Goal: Task Accomplishment & Management: Use online tool/utility

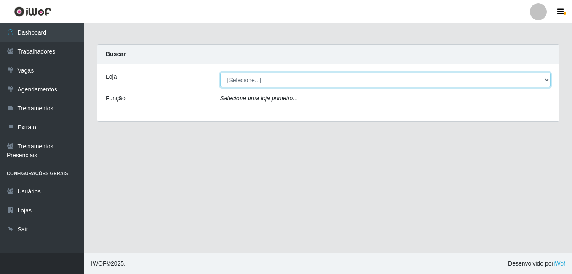
click at [288, 84] on select "[Selecione...] [PERSON_NAME]" at bounding box center [385, 79] width 331 height 15
select select "230"
click at [220, 72] on select "[Selecione...] [PERSON_NAME]" at bounding box center [385, 79] width 331 height 15
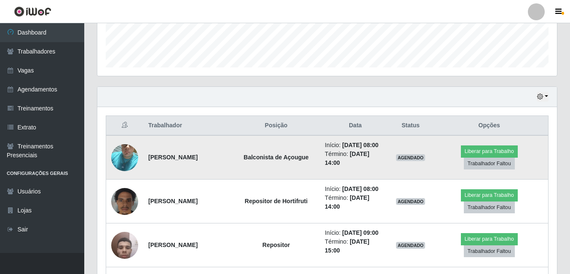
scroll to position [253, 0]
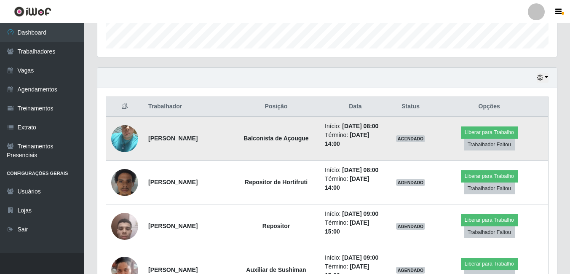
click at [127, 148] on img at bounding box center [124, 139] width 27 height 48
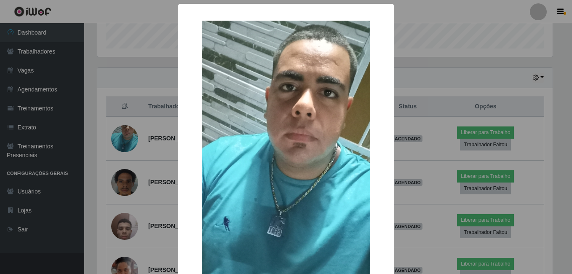
click at [138, 115] on div "× OK Cancel" at bounding box center [286, 137] width 572 height 274
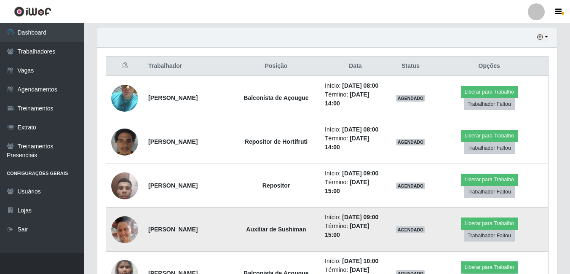
scroll to position [308, 0]
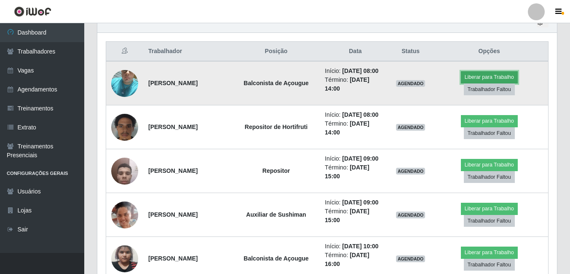
click at [485, 83] on button "Liberar para Trabalho" at bounding box center [489, 77] width 57 height 12
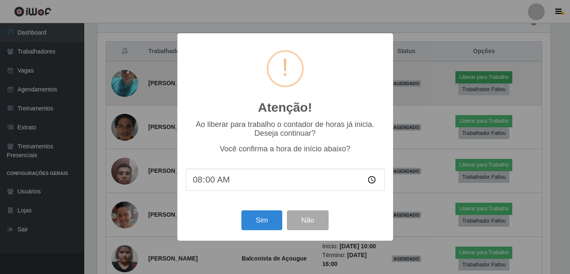
scroll to position [175, 456]
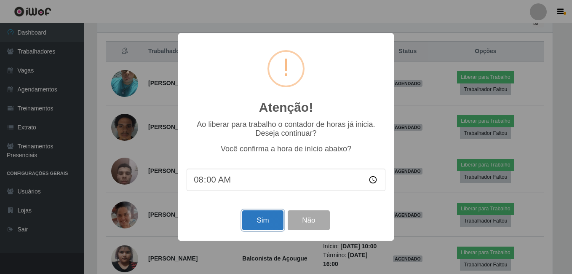
click at [259, 225] on button "Sim" at bounding box center [262, 220] width 41 height 20
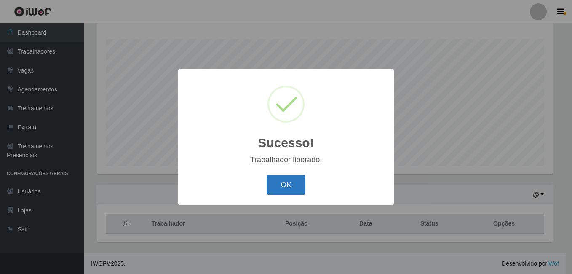
click at [291, 177] on button "OK" at bounding box center [286, 185] width 39 height 20
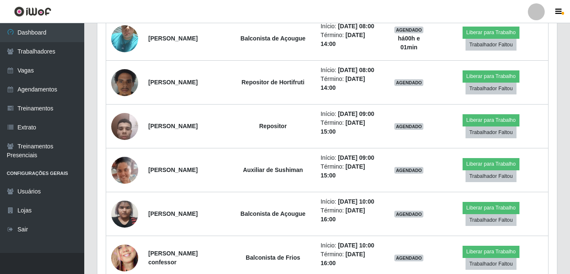
scroll to position [304, 0]
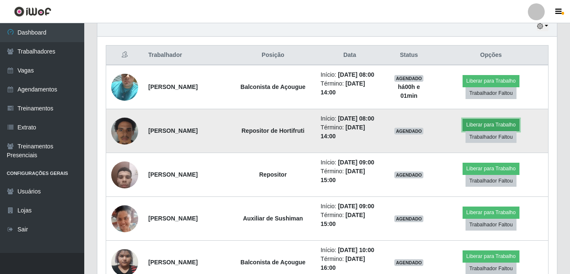
click at [485, 131] on button "Liberar para Trabalho" at bounding box center [491, 125] width 57 height 12
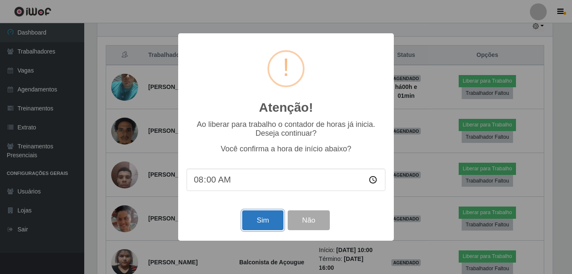
click at [258, 216] on button "Sim" at bounding box center [262, 220] width 41 height 20
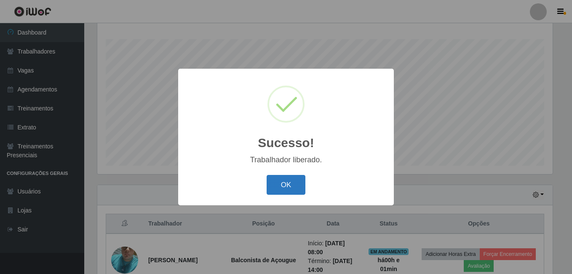
click at [290, 192] on button "OK" at bounding box center [286, 185] width 39 height 20
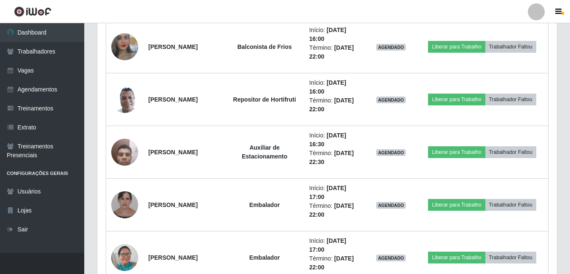
scroll to position [673, 0]
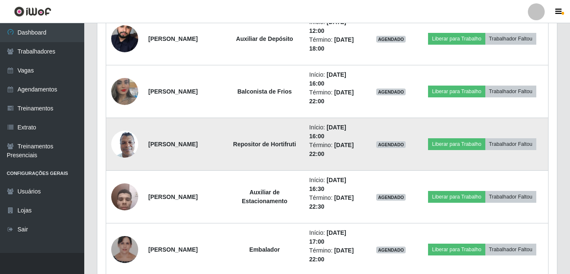
click at [271, 139] on td "Repositor de Hortifruti" at bounding box center [264, 144] width 79 height 53
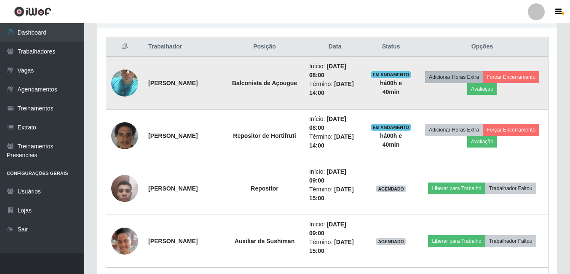
scroll to position [294, 0]
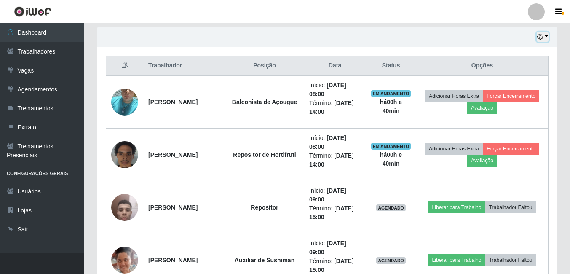
click at [548, 36] on button "button" at bounding box center [543, 37] width 12 height 10
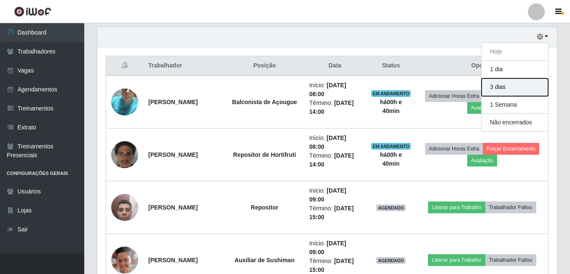
click at [492, 90] on button "3 dias" at bounding box center [515, 87] width 67 height 18
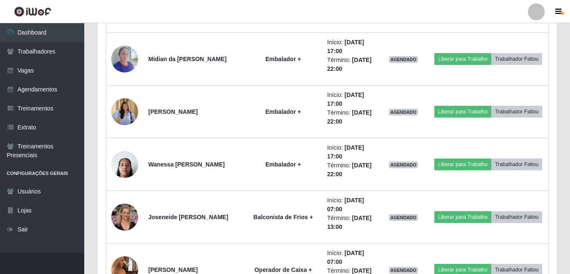
scroll to position [2233, 0]
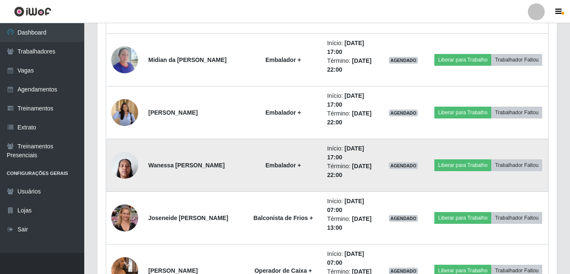
click at [117, 166] on img at bounding box center [124, 165] width 27 height 36
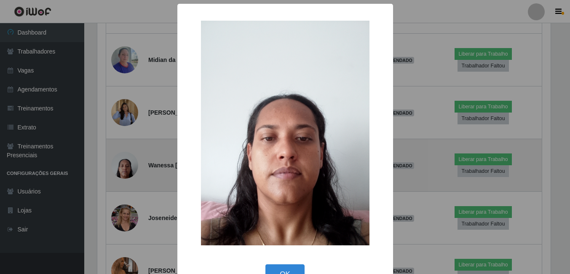
scroll to position [175, 456]
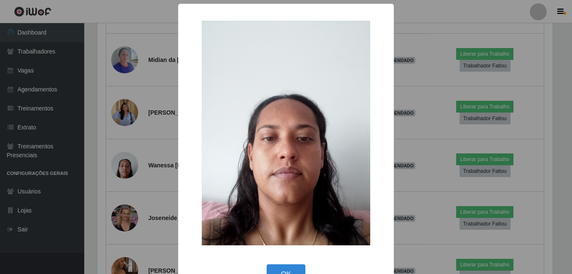
click at [110, 170] on div "× OK Cancel" at bounding box center [286, 137] width 572 height 274
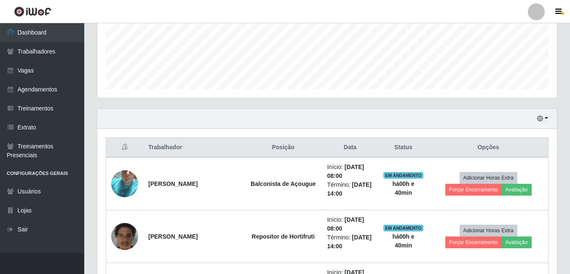
scroll to position [125, 0]
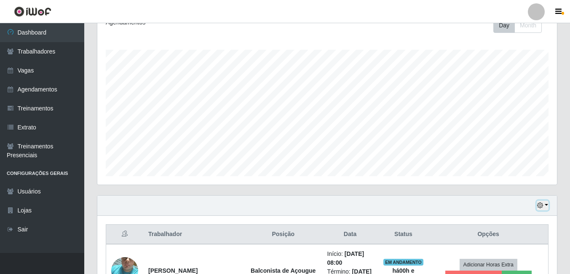
click at [543, 209] on button "button" at bounding box center [543, 206] width 12 height 10
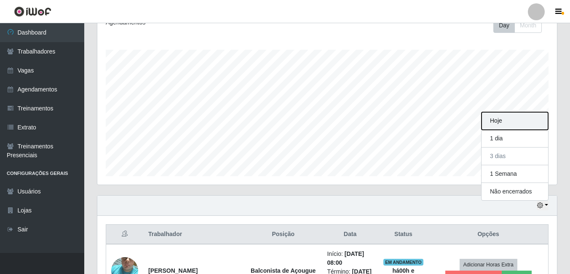
click at [514, 124] on button "Hoje" at bounding box center [515, 121] width 67 height 18
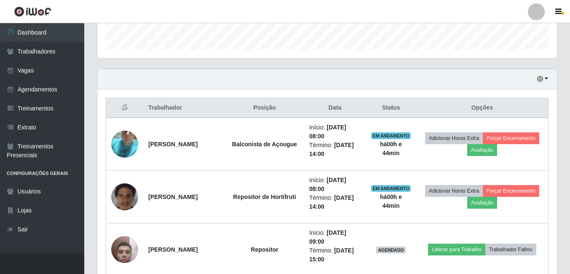
scroll to position [175, 456]
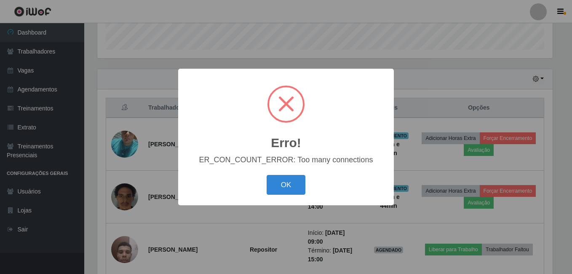
click at [267, 175] on button "OK" at bounding box center [286, 185] width 39 height 20
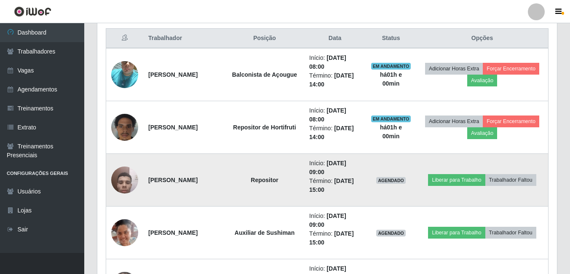
scroll to position [336, 0]
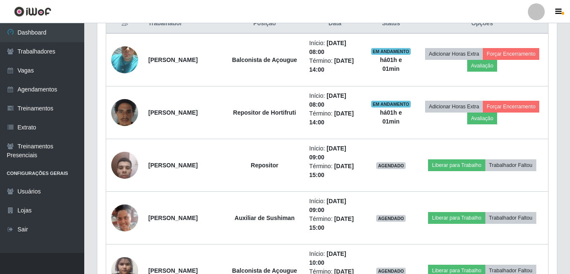
click at [179, 13] on header "Perfil Alterar Senha Sair" at bounding box center [285, 11] width 570 height 23
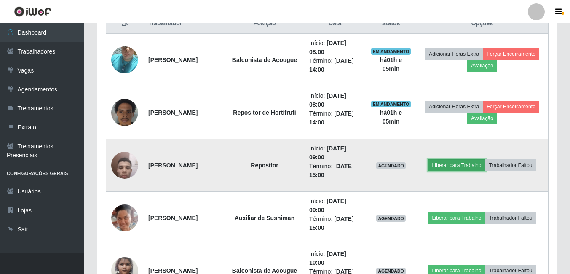
click at [442, 166] on button "Liberar para Trabalho" at bounding box center [456, 165] width 57 height 12
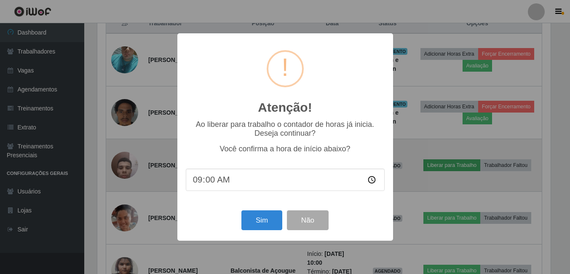
scroll to position [175, 456]
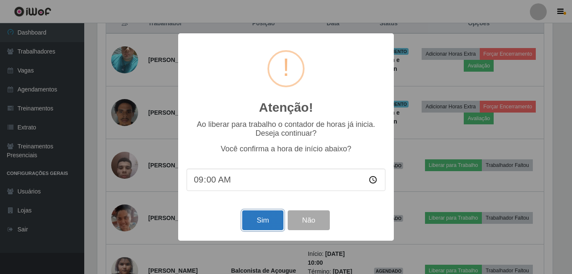
click at [256, 217] on button "Sim" at bounding box center [262, 220] width 41 height 20
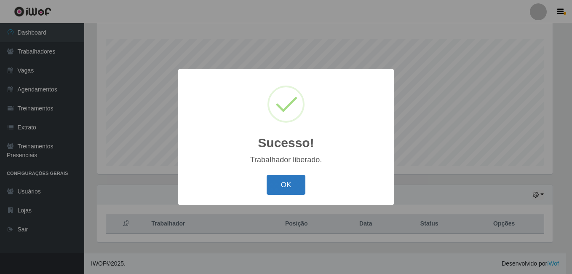
click at [271, 183] on button "OK" at bounding box center [286, 185] width 39 height 20
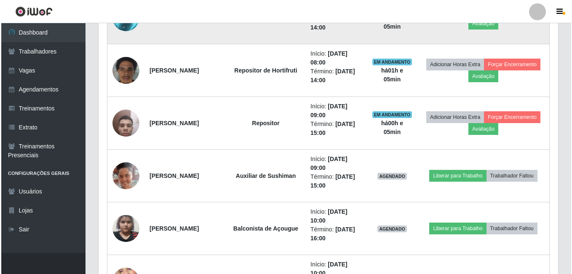
scroll to position [389, 0]
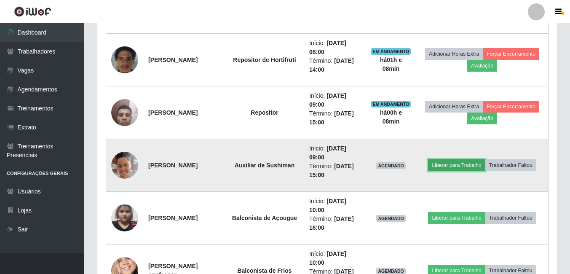
click at [462, 164] on button "Liberar para Trabalho" at bounding box center [456, 165] width 57 height 12
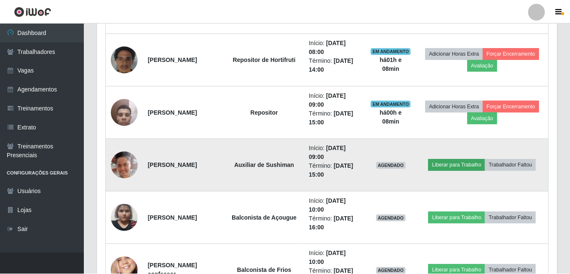
scroll to position [175, 456]
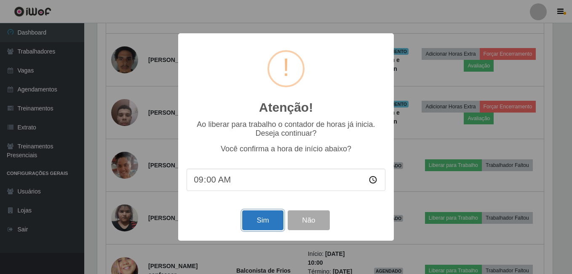
click at [248, 216] on button "Sim" at bounding box center [262, 220] width 41 height 20
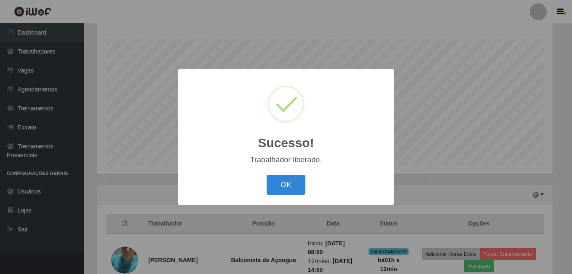
click at [267, 175] on button "OK" at bounding box center [286, 185] width 39 height 20
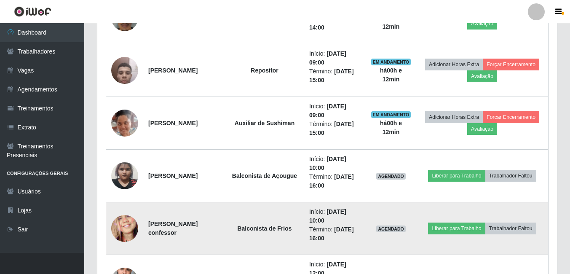
scroll to position [389, 0]
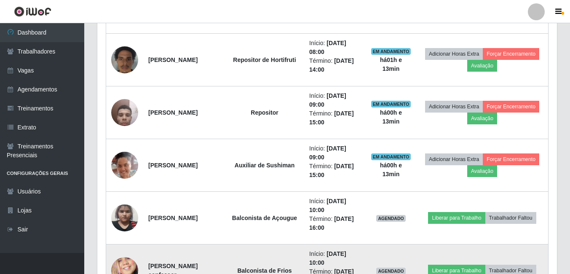
drag, startPoint x: 213, startPoint y: 254, endPoint x: 199, endPoint y: 268, distance: 19.4
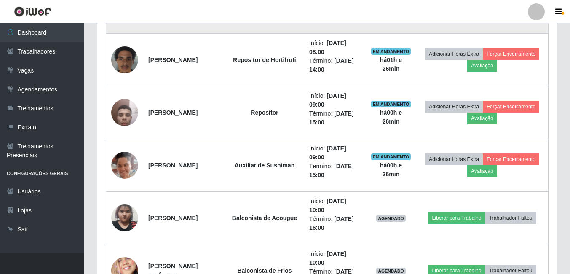
click at [366, 25] on td "Início: [DATE] 08:00 Término: [DATE] 14:00" at bounding box center [335, 7] width 62 height 53
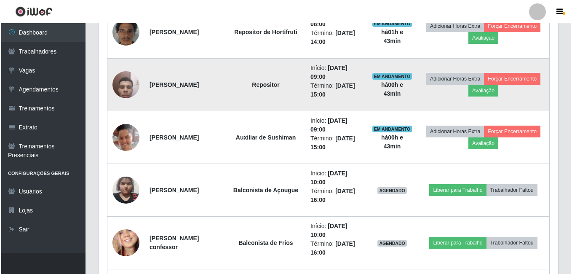
scroll to position [431, 0]
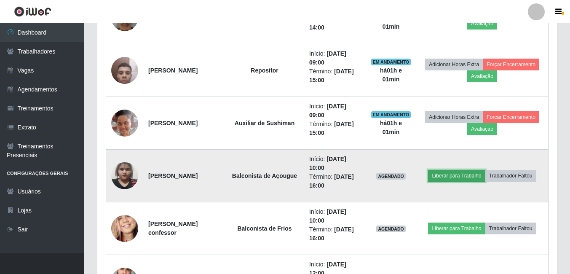
click at [469, 174] on button "Liberar para Trabalho" at bounding box center [456, 176] width 57 height 12
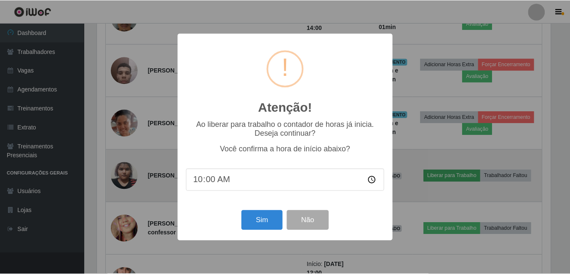
scroll to position [175, 456]
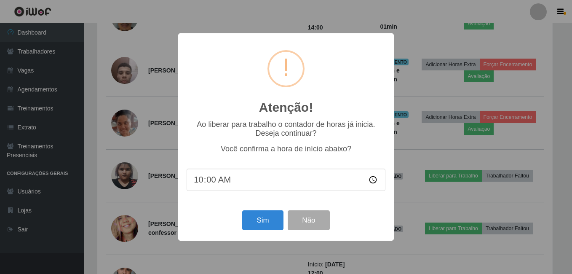
click at [270, 210] on div "Sim Não" at bounding box center [286, 220] width 199 height 24
click at [266, 213] on button "Sim" at bounding box center [262, 220] width 41 height 20
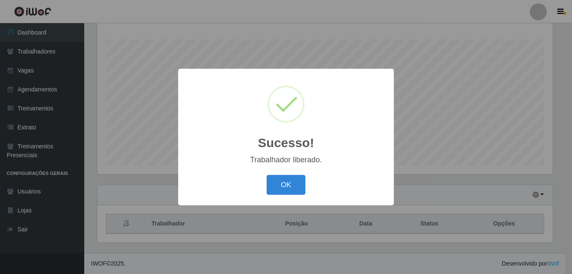
click at [267, 175] on button "OK" at bounding box center [286, 185] width 39 height 20
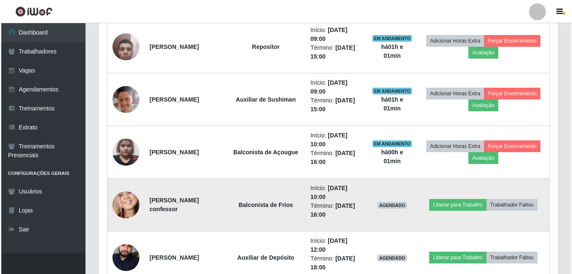
scroll to position [473, 0]
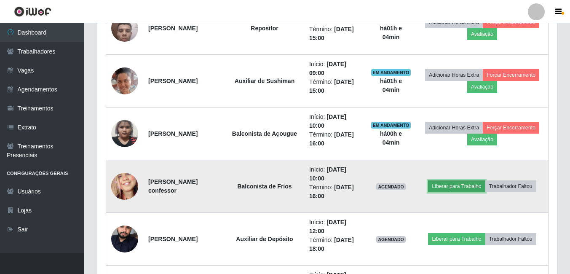
click at [455, 191] on button "Liberar para Trabalho" at bounding box center [456, 186] width 57 height 12
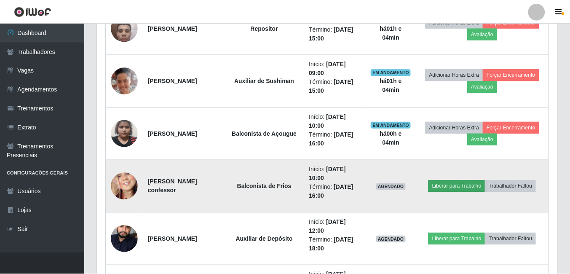
scroll to position [175, 456]
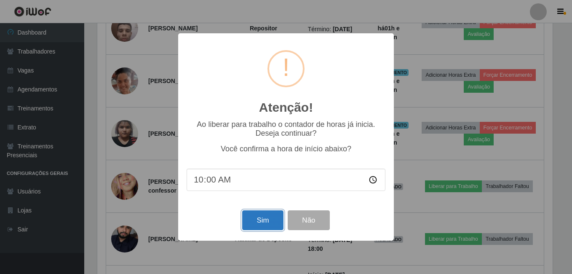
click at [258, 225] on button "Sim" at bounding box center [262, 220] width 41 height 20
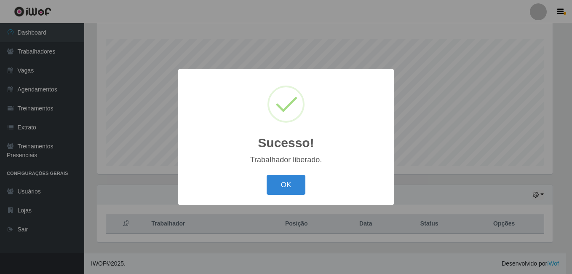
click at [267, 175] on button "OK" at bounding box center [286, 185] width 39 height 20
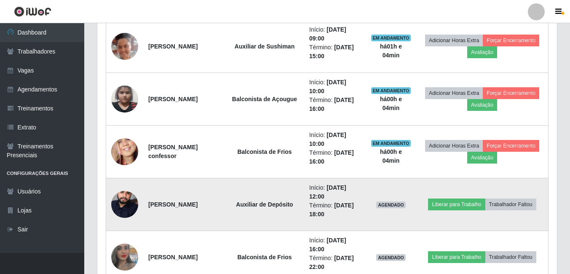
scroll to position [515, 0]
